Goal: Task Accomplishment & Management: Manage account settings

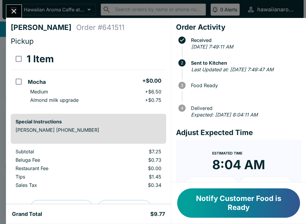
click at [232, 202] on button "Notify Customer Food is Ready" at bounding box center [238, 202] width 123 height 29
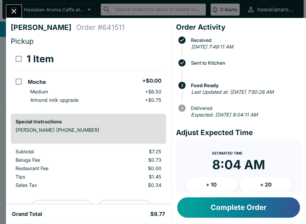
click at [15, 5] on button "Close" at bounding box center [13, 11] width 15 height 13
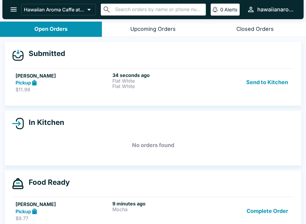
click at [260, 84] on button "Send to Kitchen" at bounding box center [267, 82] width 47 height 21
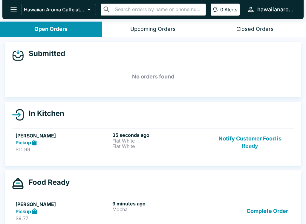
click at [181, 149] on div "35 seconds ago Flat White Flat White" at bounding box center [160, 142] width 95 height 21
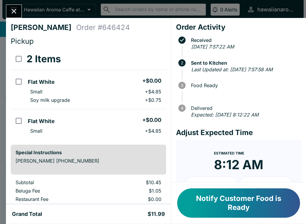
click at [13, 17] on button "Close" at bounding box center [13, 11] width 15 height 13
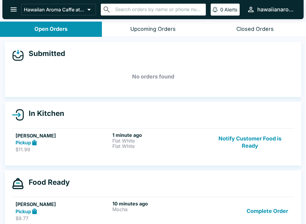
click at [241, 144] on button "Notify Customer Food is Ready" at bounding box center [250, 142] width 81 height 21
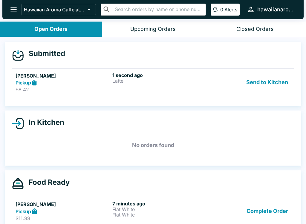
click at [269, 81] on button "Send to Kitchen" at bounding box center [267, 82] width 47 height 21
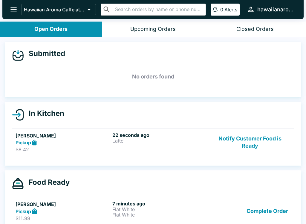
click at [174, 148] on div "22 seconds ago Latte" at bounding box center [160, 142] width 95 height 21
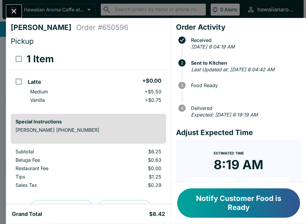
click at [19, 9] on button "Close" at bounding box center [13, 11] width 15 height 13
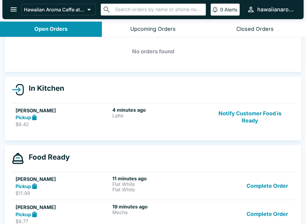
scroll to position [26, 0]
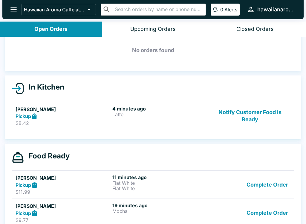
click at [201, 124] on div "4 minutes ago Latte" at bounding box center [160, 116] width 95 height 21
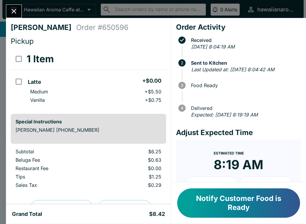
click at [8, 12] on button "Close" at bounding box center [13, 11] width 15 height 13
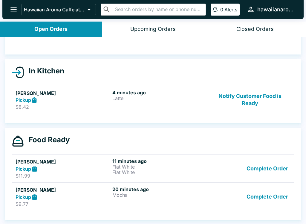
scroll to position [42, 0]
click at [271, 197] on button "Complete Order" at bounding box center [267, 196] width 46 height 21
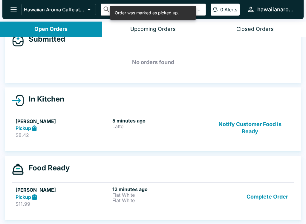
scroll to position [14, 0]
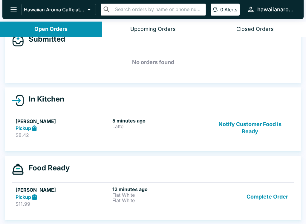
click at [248, 129] on button "Notify Customer Food is Ready" at bounding box center [250, 128] width 81 height 21
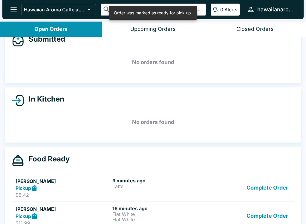
click at [261, 185] on button "Complete Order" at bounding box center [267, 187] width 46 height 21
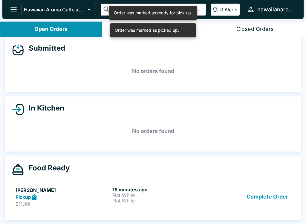
scroll to position [5, 0]
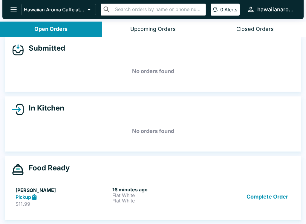
click at [259, 199] on button "Complete Order" at bounding box center [267, 196] width 46 height 21
